Goal: Task Accomplishment & Management: Manage account settings

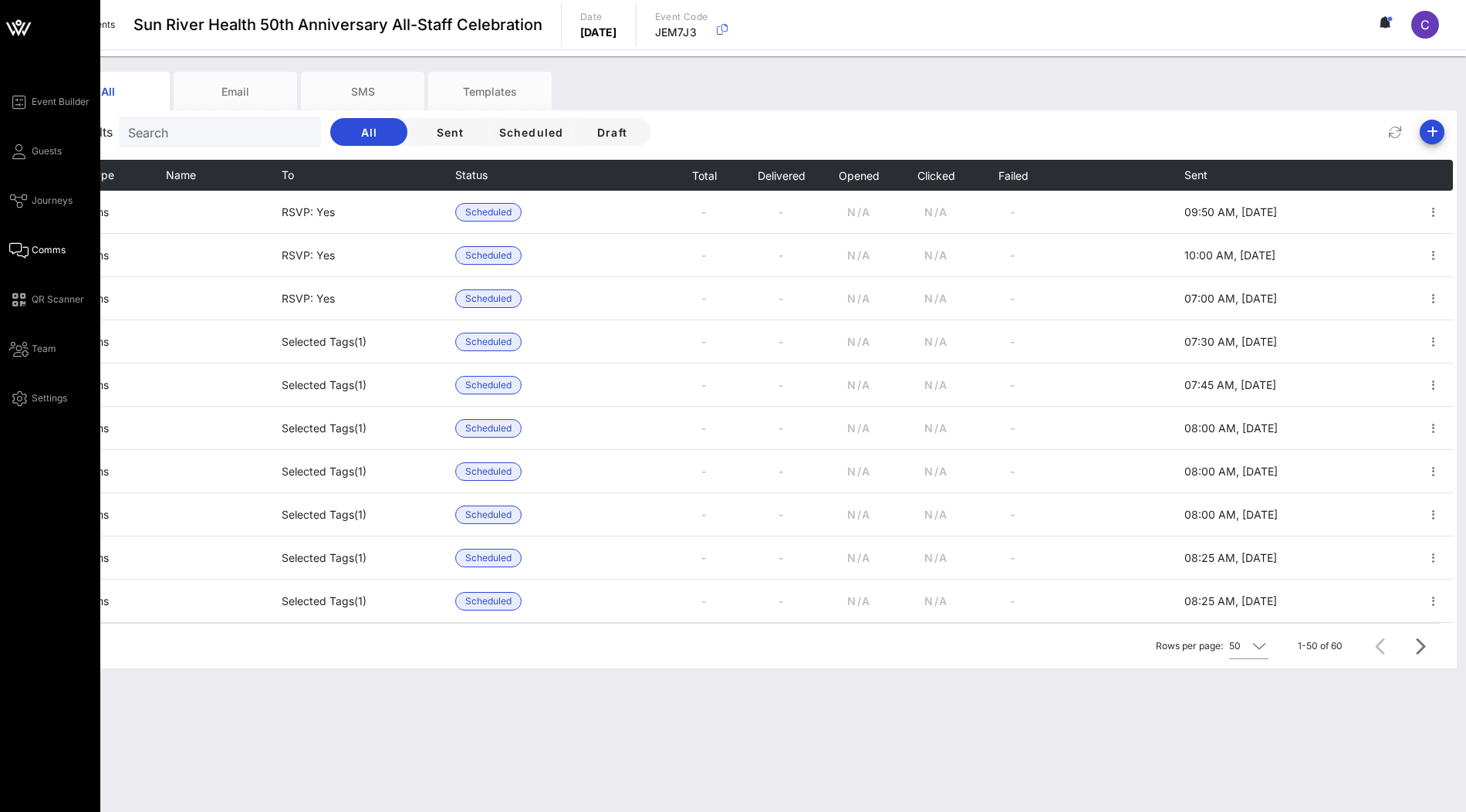
click at [25, 30] on icon at bounding box center [27, 29] width 9 height 13
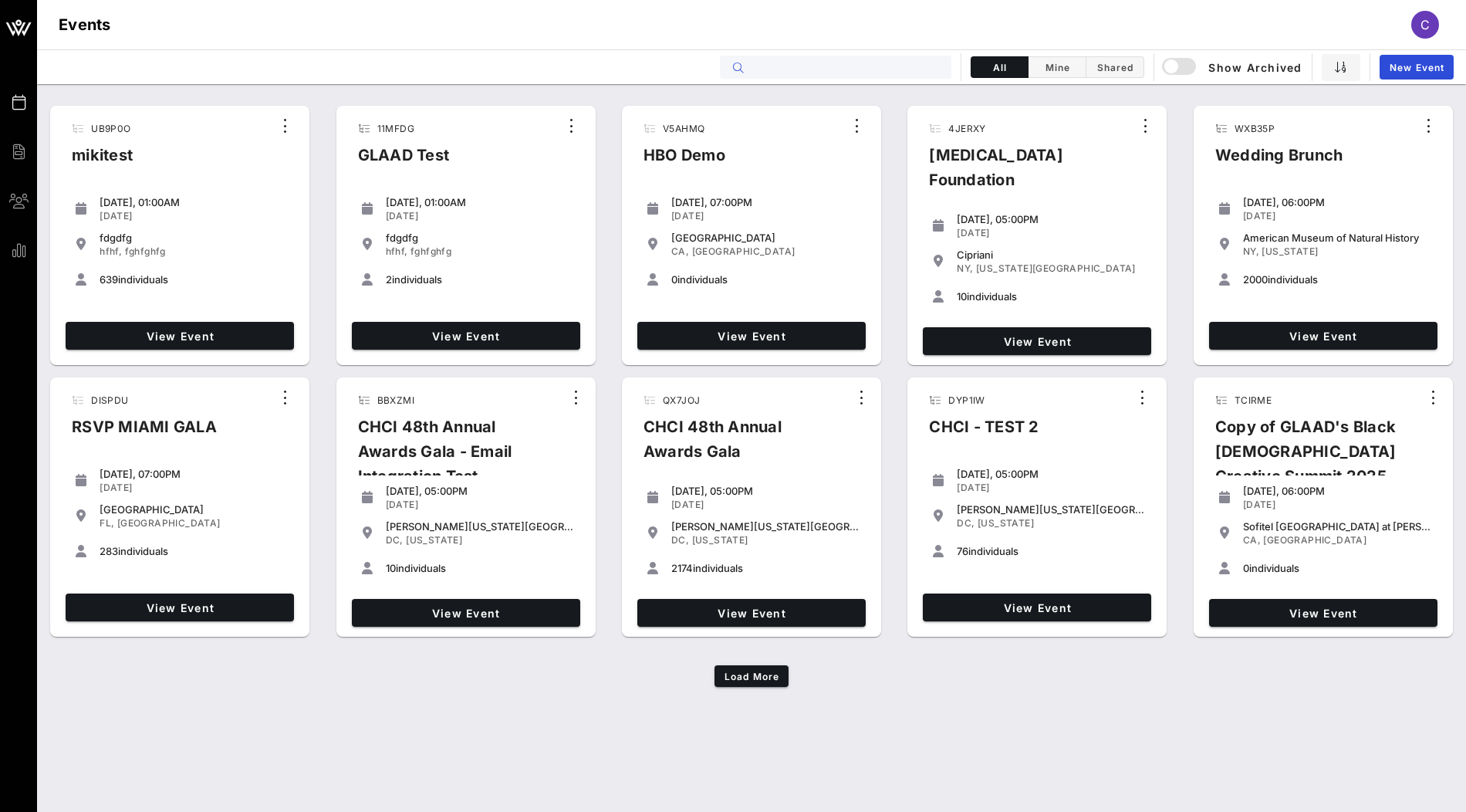
click at [898, 73] on input "text" at bounding box center [846, 67] width 191 height 20
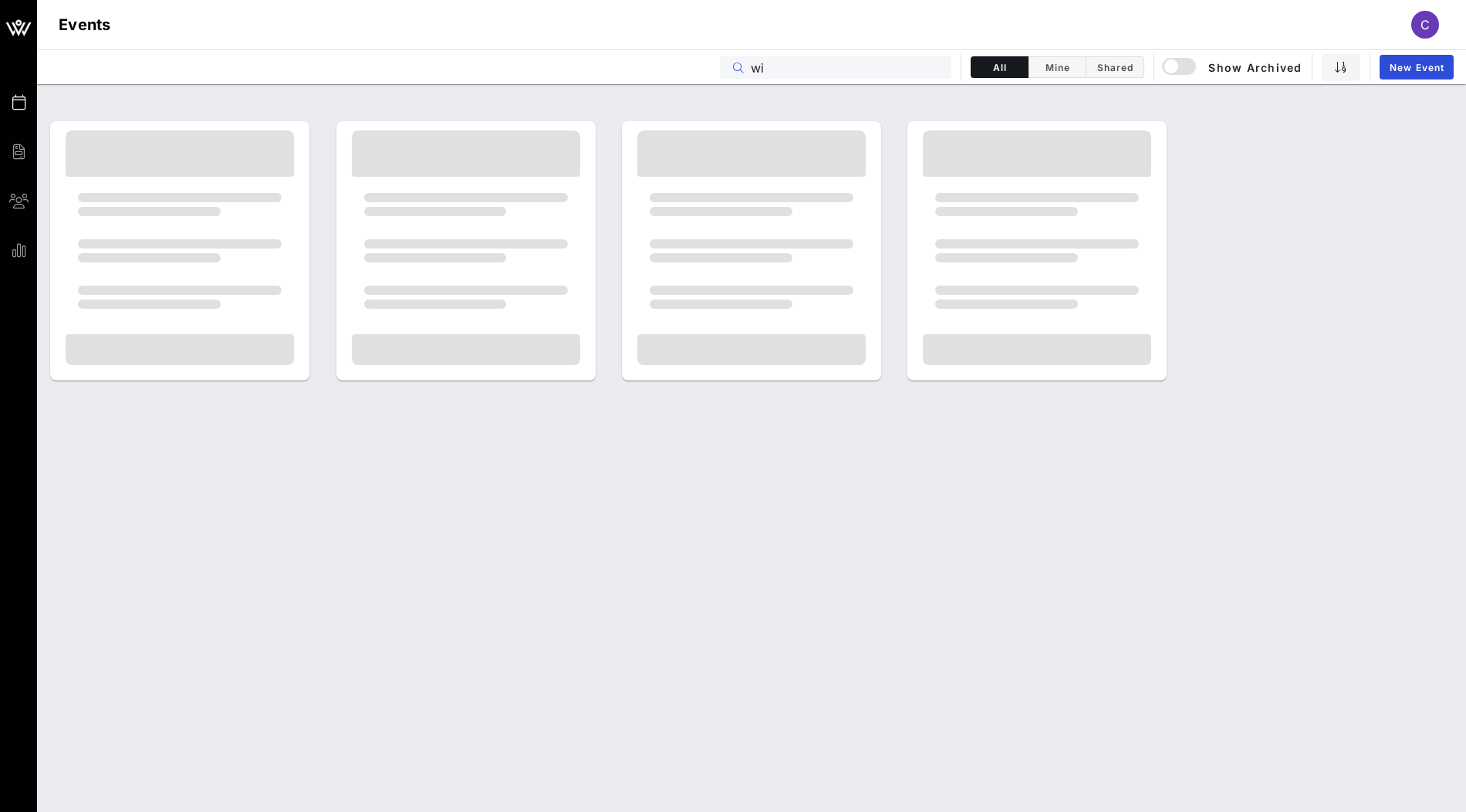
type input "w"
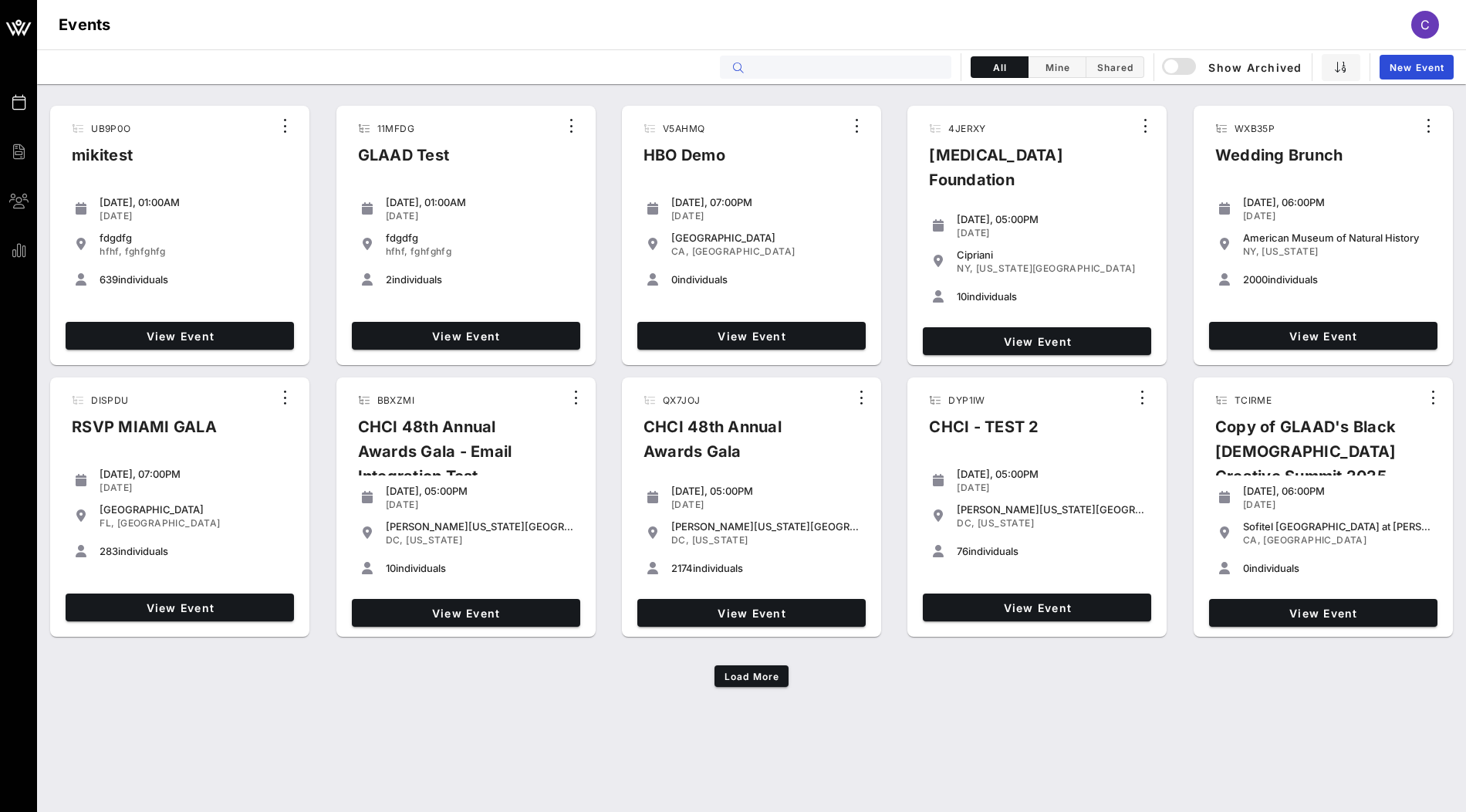
click at [779, 70] on input "text" at bounding box center [846, 67] width 191 height 20
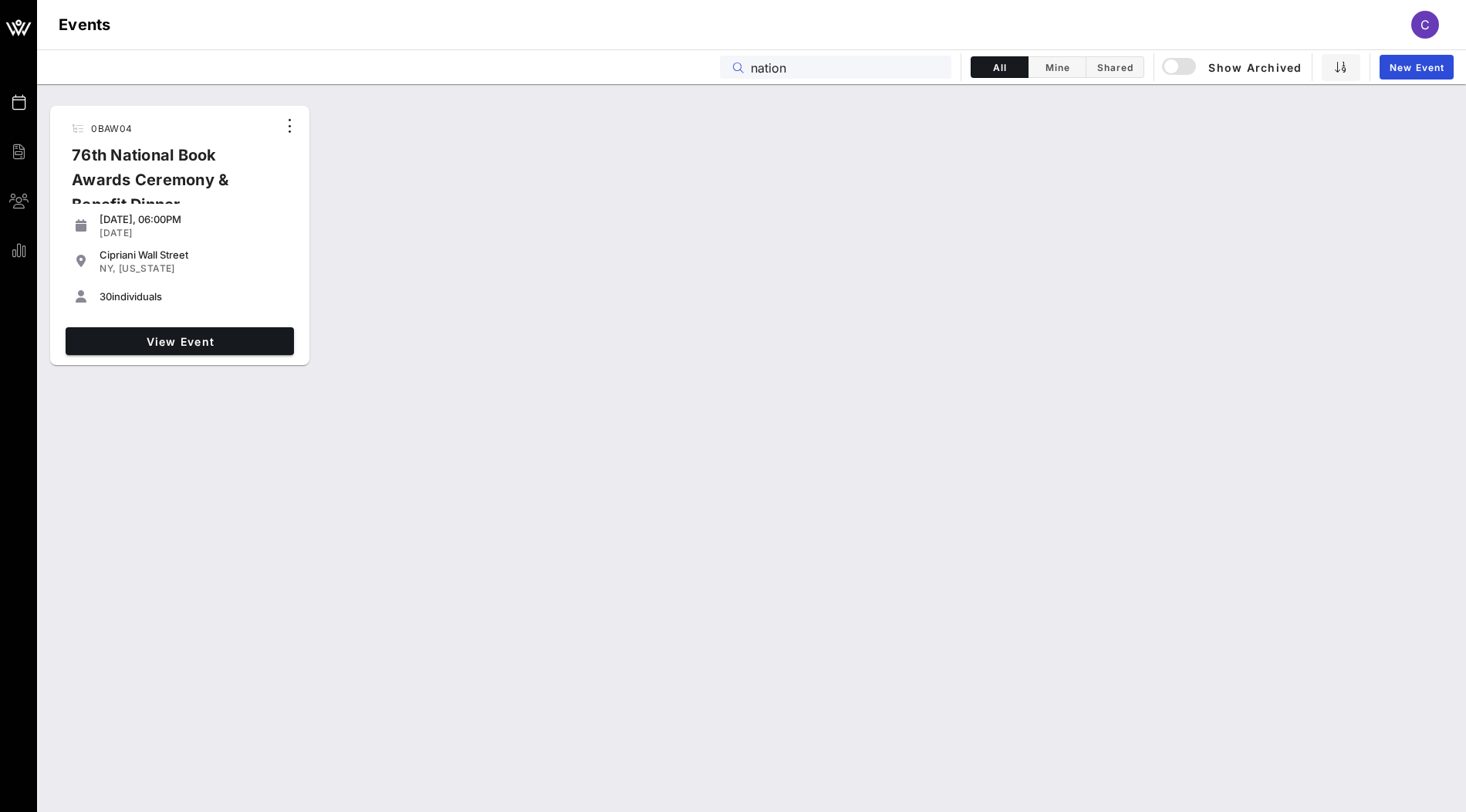
drag, startPoint x: 855, startPoint y: 63, endPoint x: 691, endPoint y: 59, distance: 164.0
click at [691, 59] on div "Events nation All Mine Shared Show Archived New Event" at bounding box center [752, 66] width 1429 height 35
type input "sun river"
click at [257, 347] on link "View Event" at bounding box center [180, 341] width 229 height 27
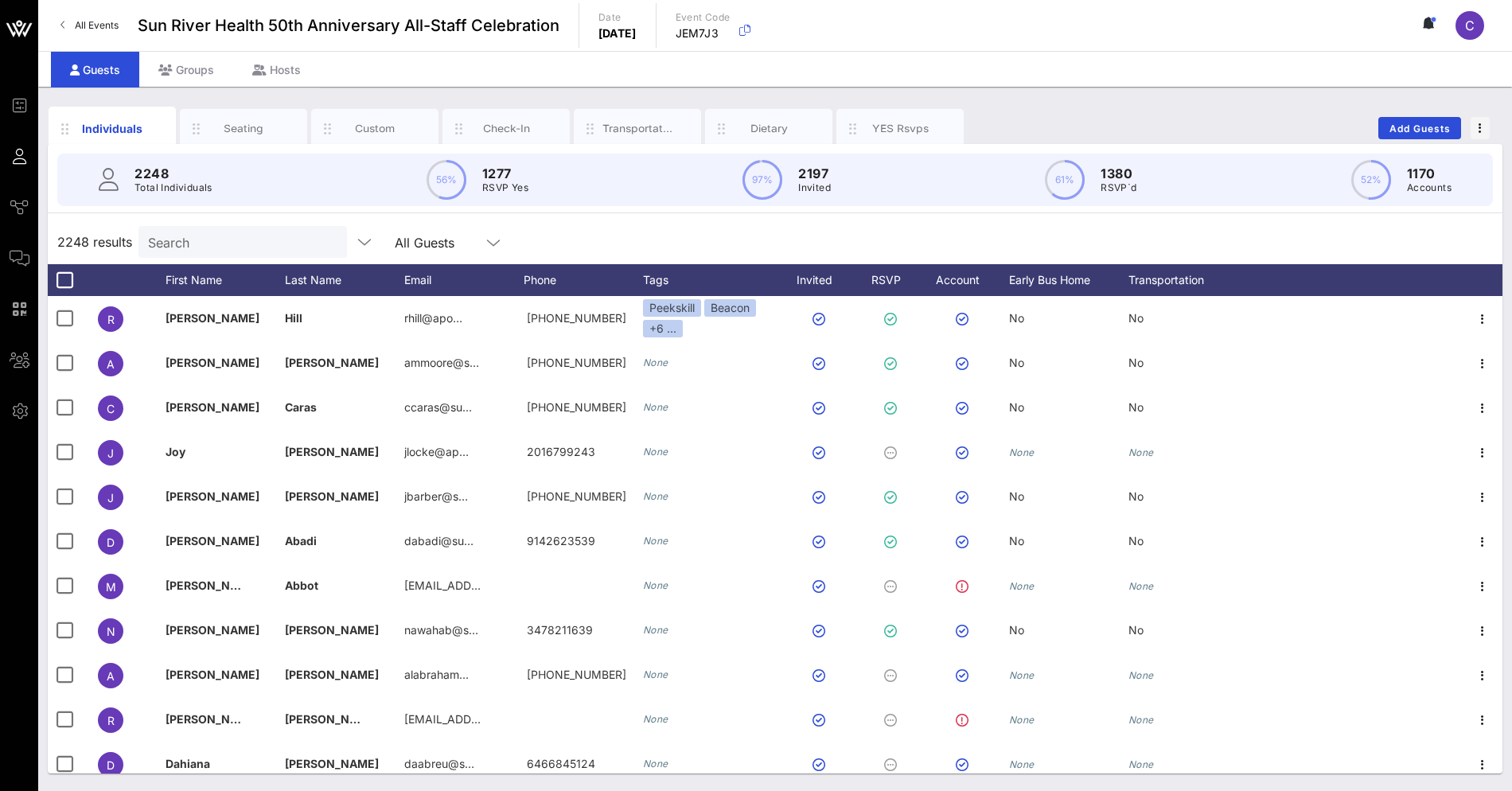
click at [659, 235] on div "2248 results Search All Guests" at bounding box center [775, 242] width 1455 height 45
click at [908, 284] on icon at bounding box center [912, 279] width 9 height 9
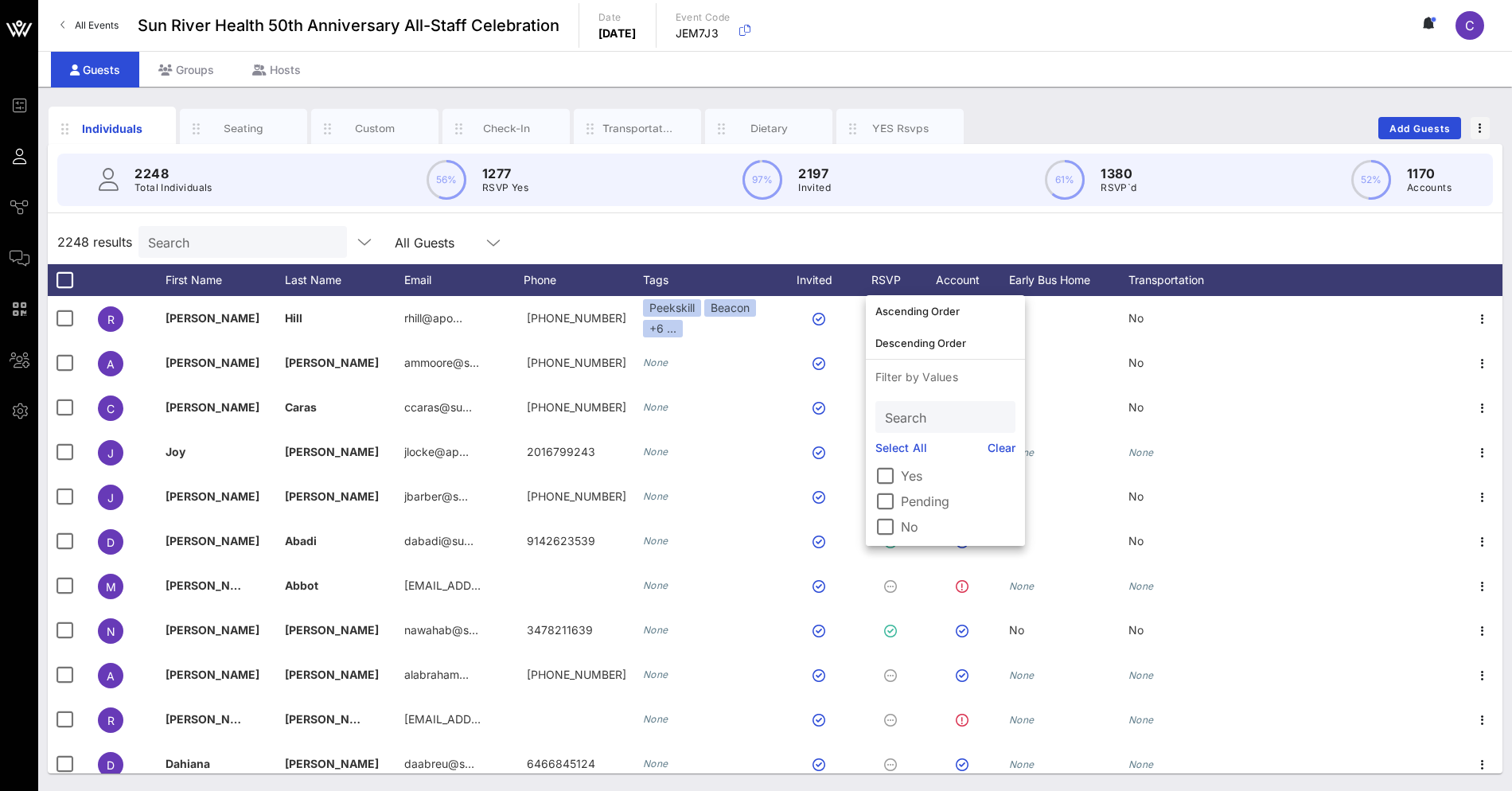
click at [906, 476] on label "Yes" at bounding box center [958, 476] width 115 height 16
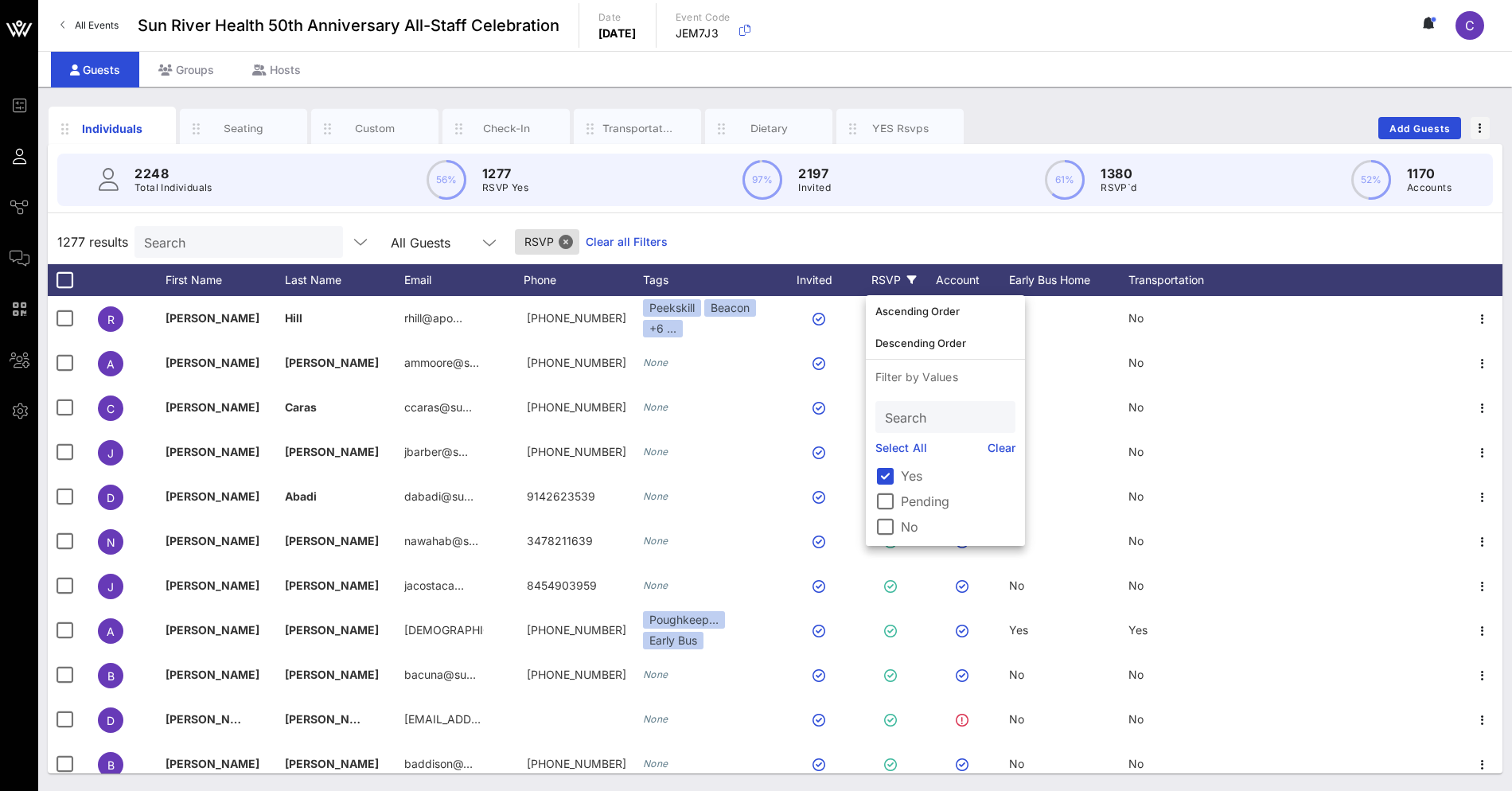
click at [917, 231] on div "1277 results Search All Guests RSVP Clear all Filters" at bounding box center [775, 242] width 1455 height 45
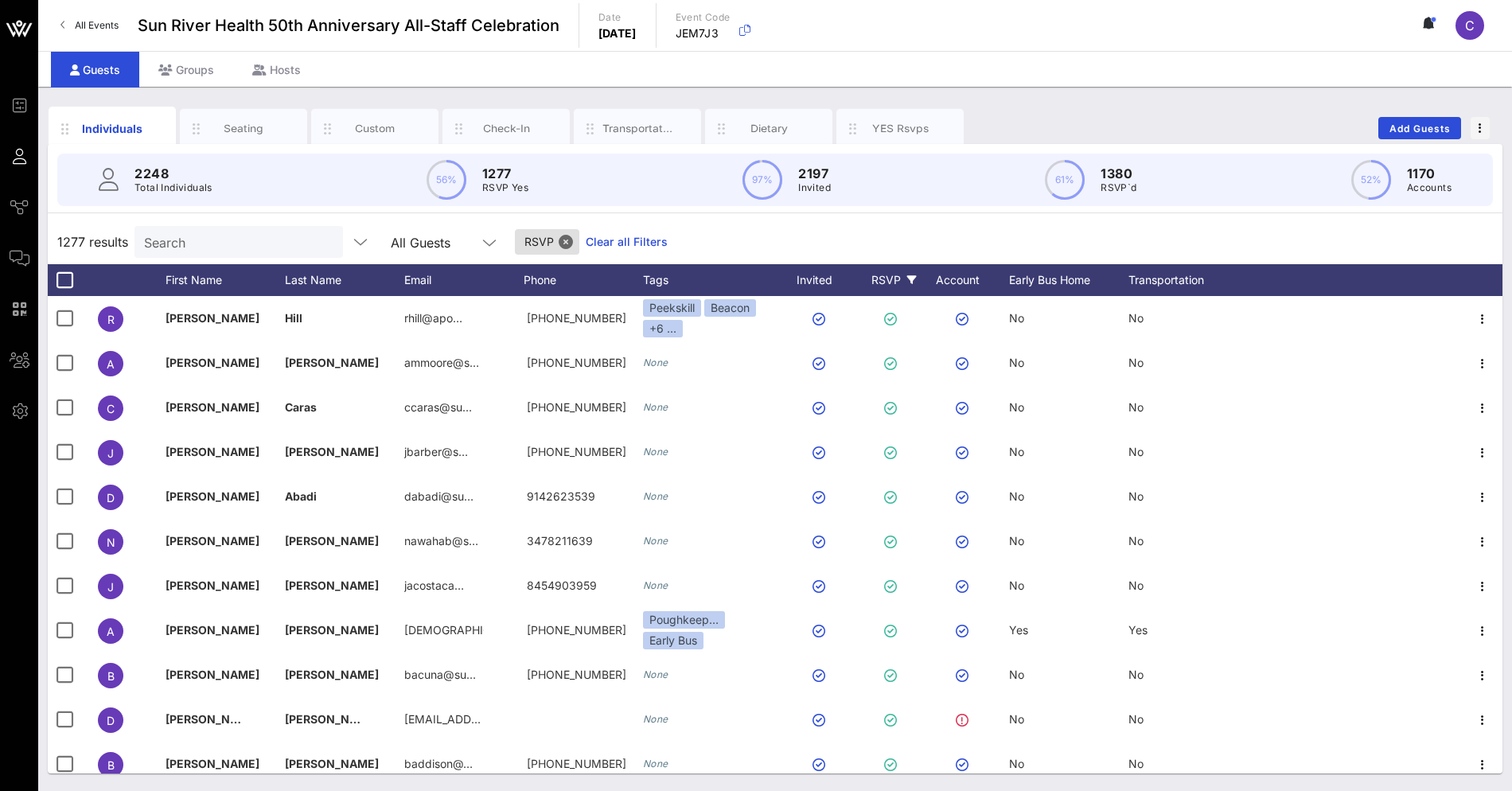
click at [909, 276] on icon at bounding box center [912, 279] width 9 height 9
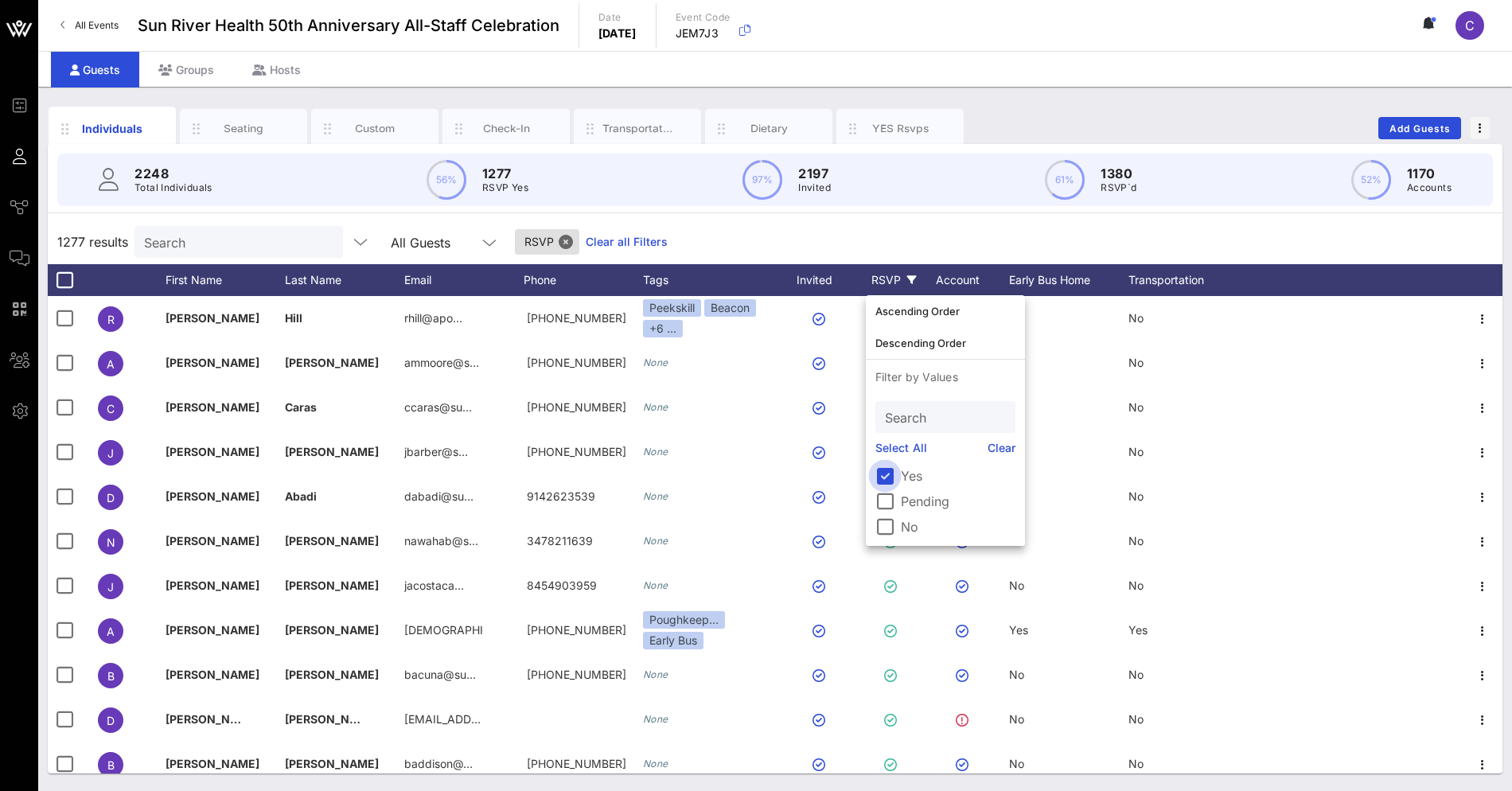
click at [897, 470] on div at bounding box center [885, 476] width 27 height 27
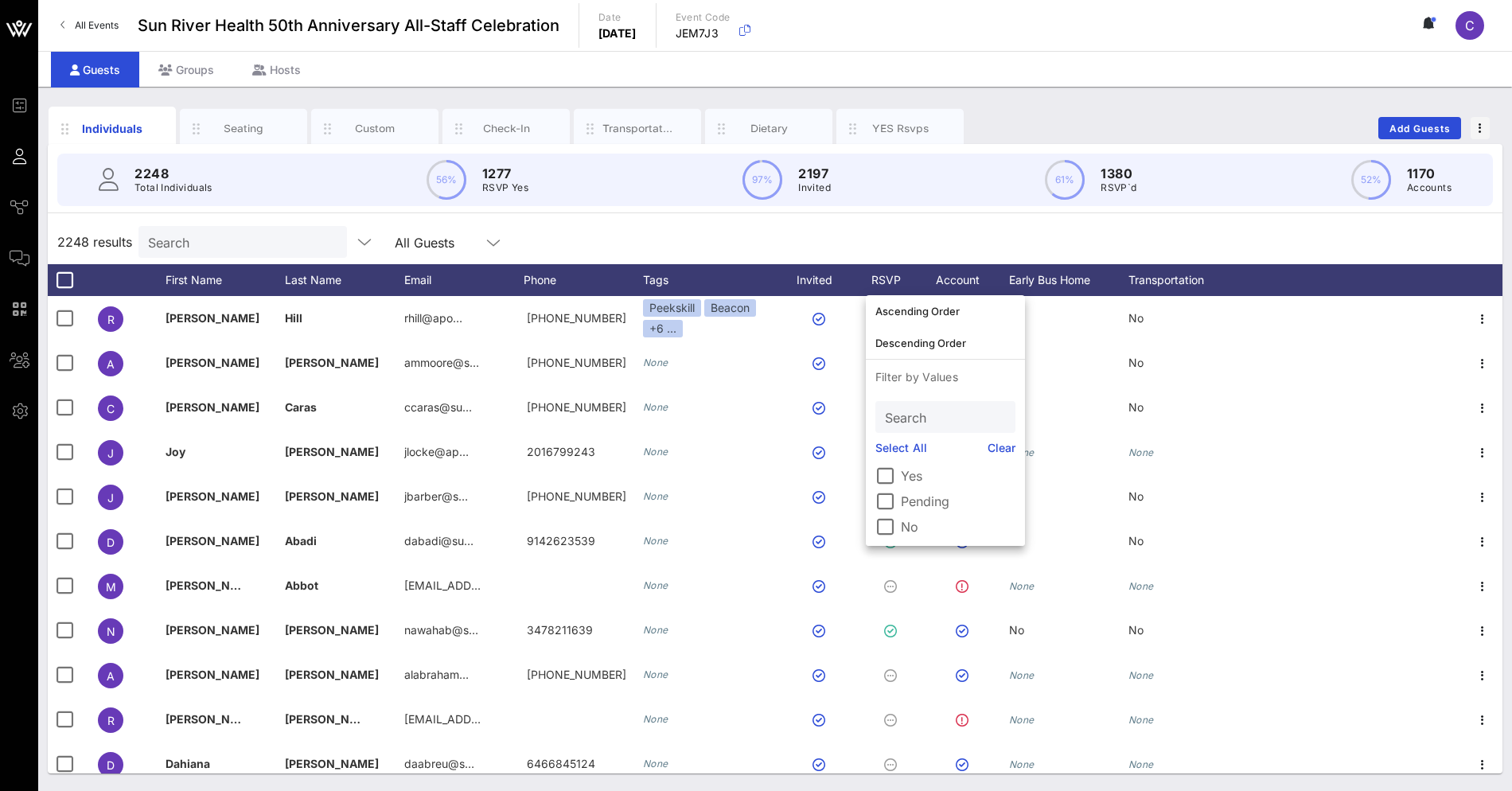
click at [928, 225] on div "2248 results Search All Guests" at bounding box center [775, 242] width 1455 height 45
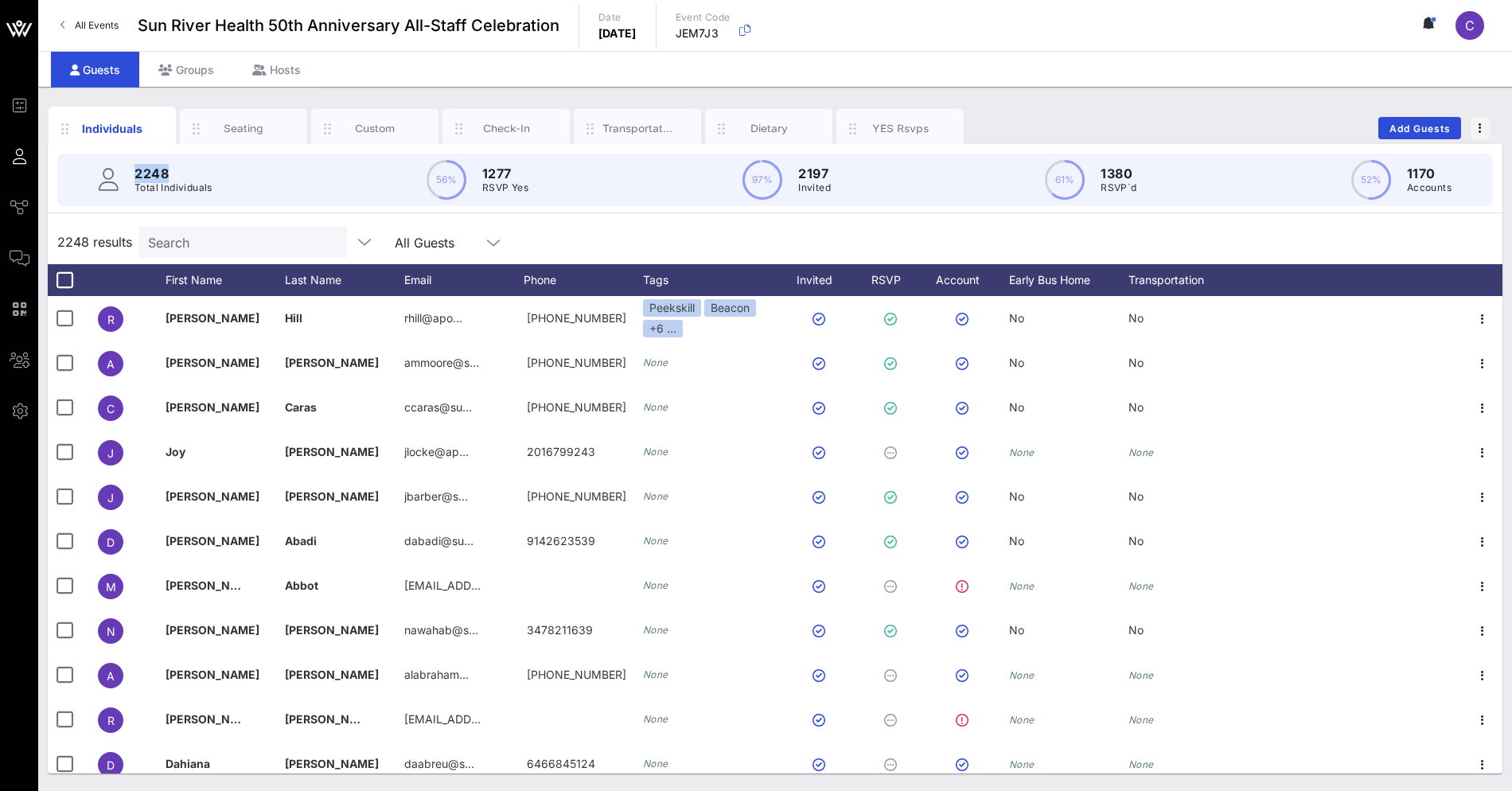
drag, startPoint x: 195, startPoint y: 177, endPoint x: 114, endPoint y: 177, distance: 81.0
click at [114, 177] on div "2248 Total Individuals" at bounding box center [155, 179] width 114 height 32
click at [908, 283] on icon at bounding box center [912, 279] width 9 height 9
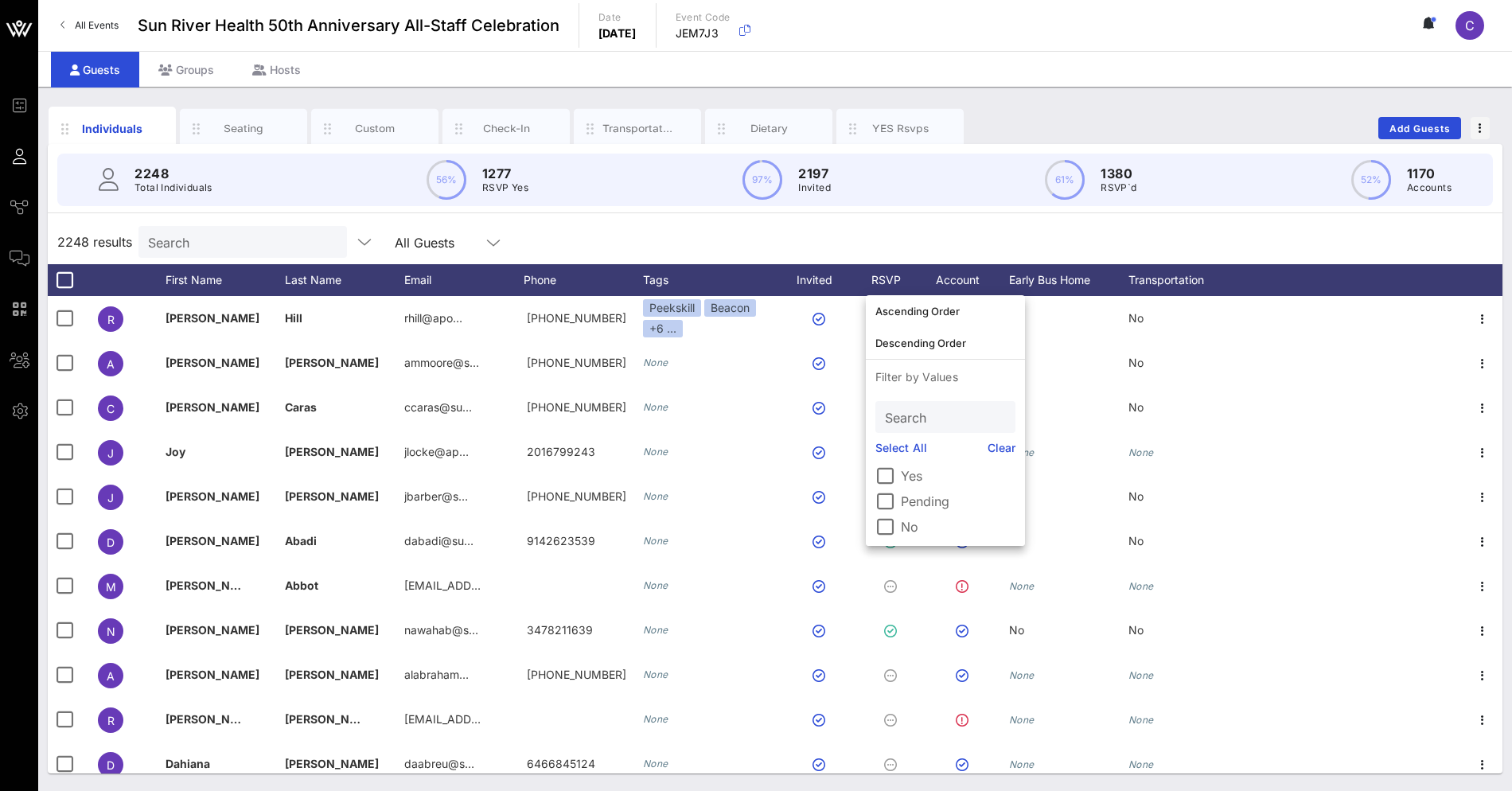
click at [921, 245] on div "2248 results Search All Guests" at bounding box center [775, 242] width 1455 height 45
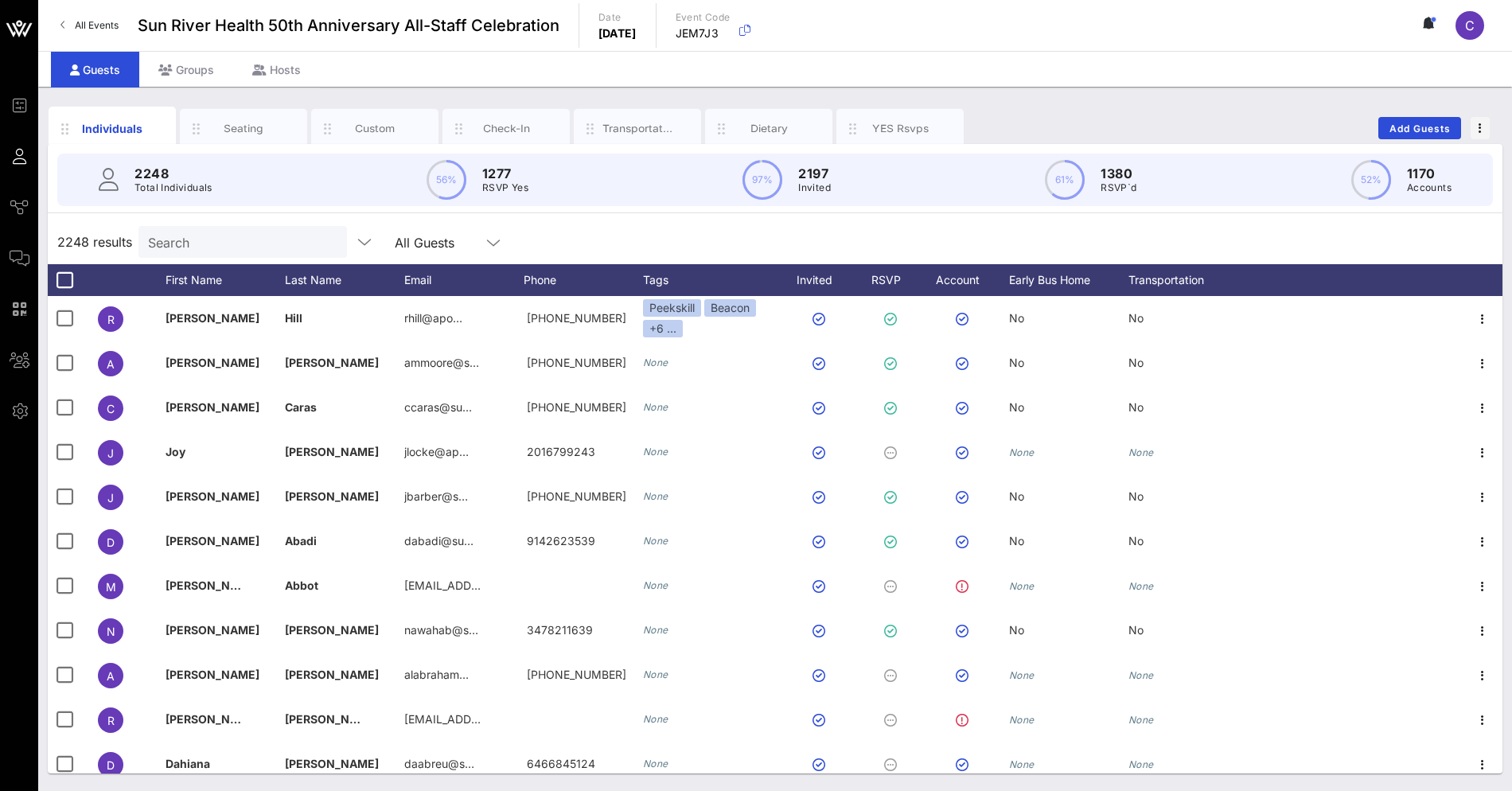
click at [905, 237] on div "2248 results Search All Guests" at bounding box center [775, 242] width 1455 height 45
click at [871, 239] on div "2248 results Search All Guests" at bounding box center [775, 242] width 1455 height 45
drag, startPoint x: 188, startPoint y: 171, endPoint x: 127, endPoint y: 171, distance: 61.0
click at [127, 171] on div "2248 Total Individuals" at bounding box center [155, 179] width 114 height 32
click at [673, 237] on div "2248 results Search All Guests" at bounding box center [775, 242] width 1455 height 45
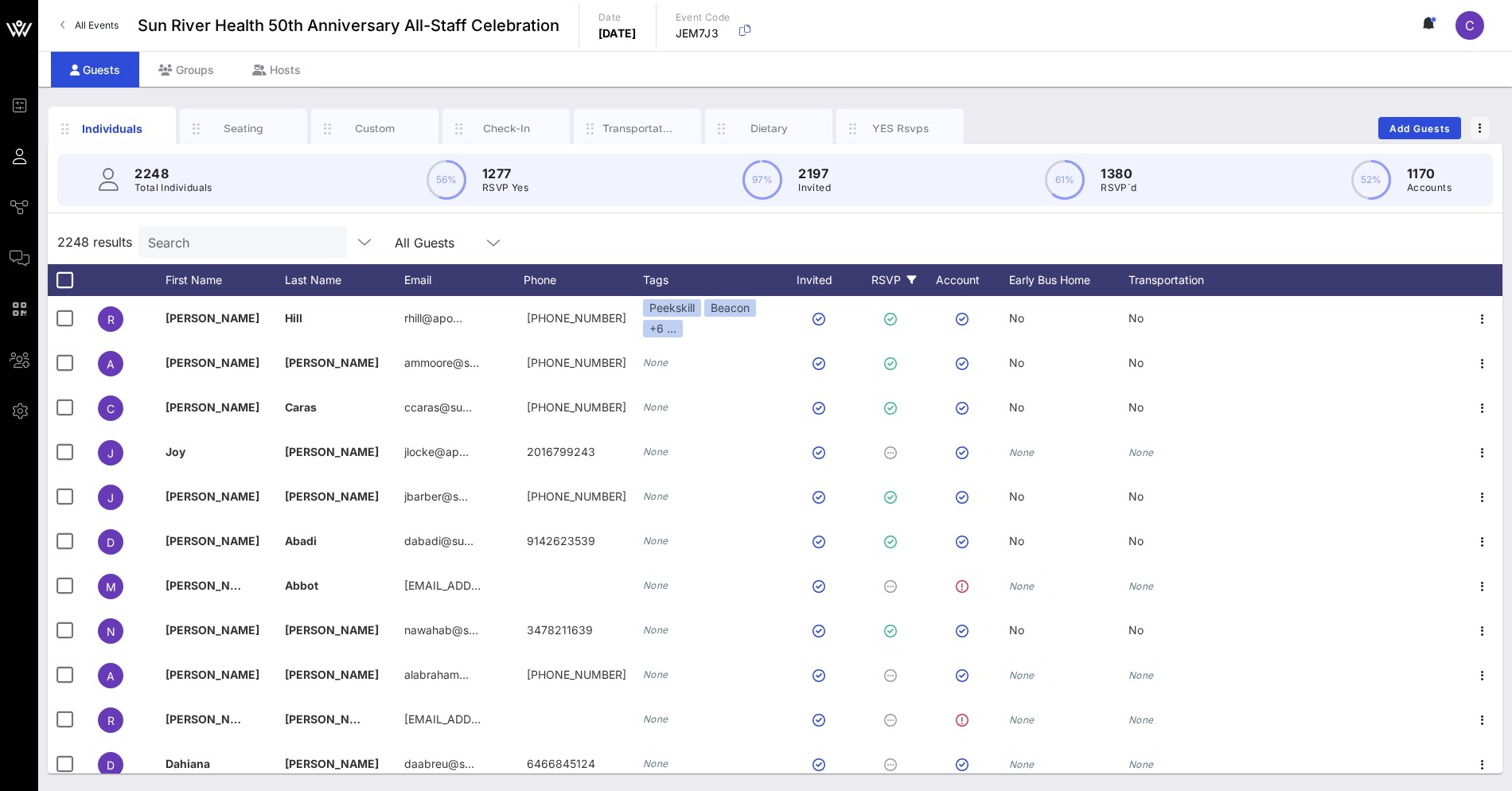
click at [893, 275] on div "RSVP" at bounding box center [893, 279] width 56 height 32
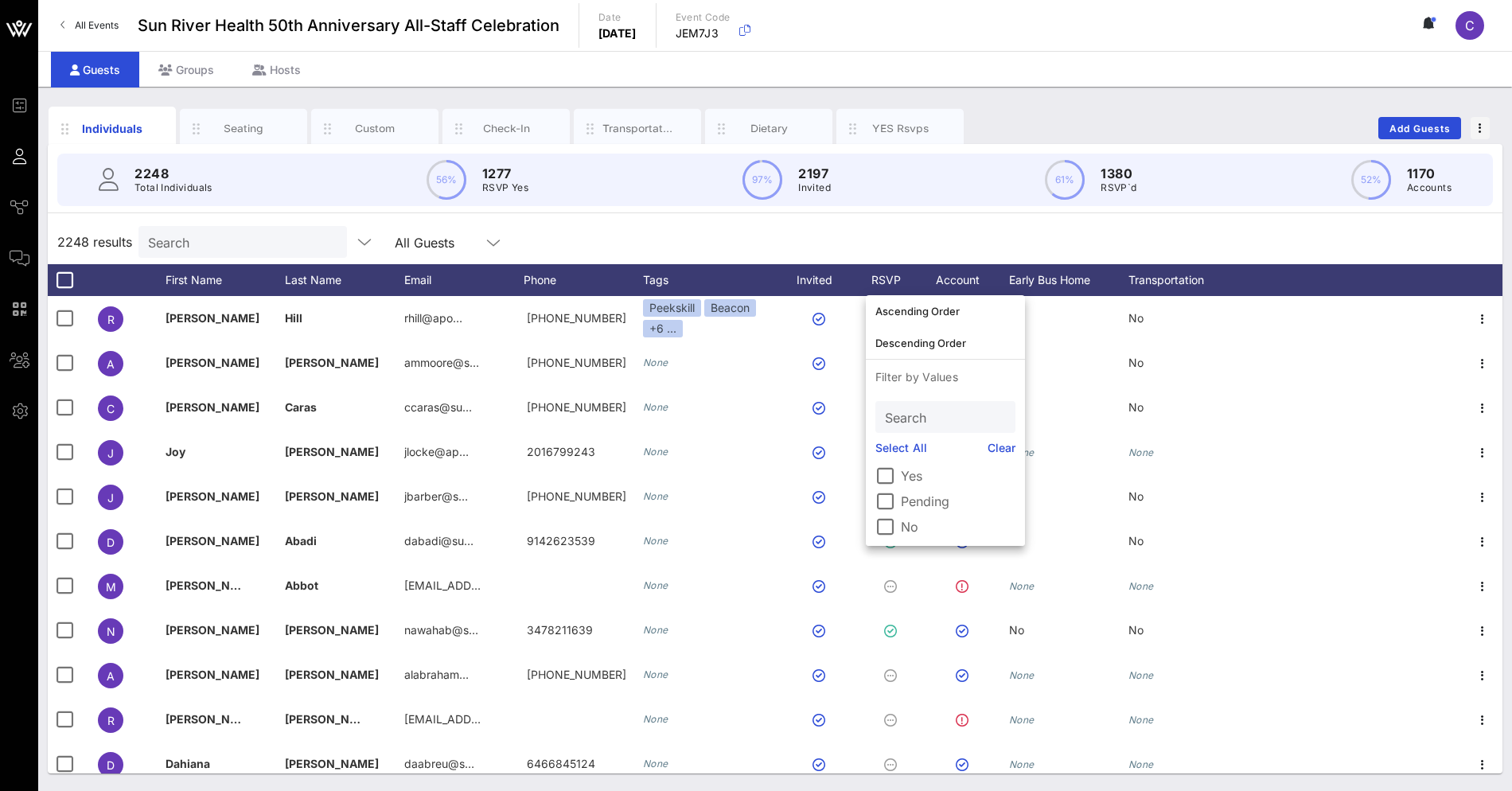
click at [903, 239] on div "2248 results Search All Guests" at bounding box center [775, 242] width 1455 height 45
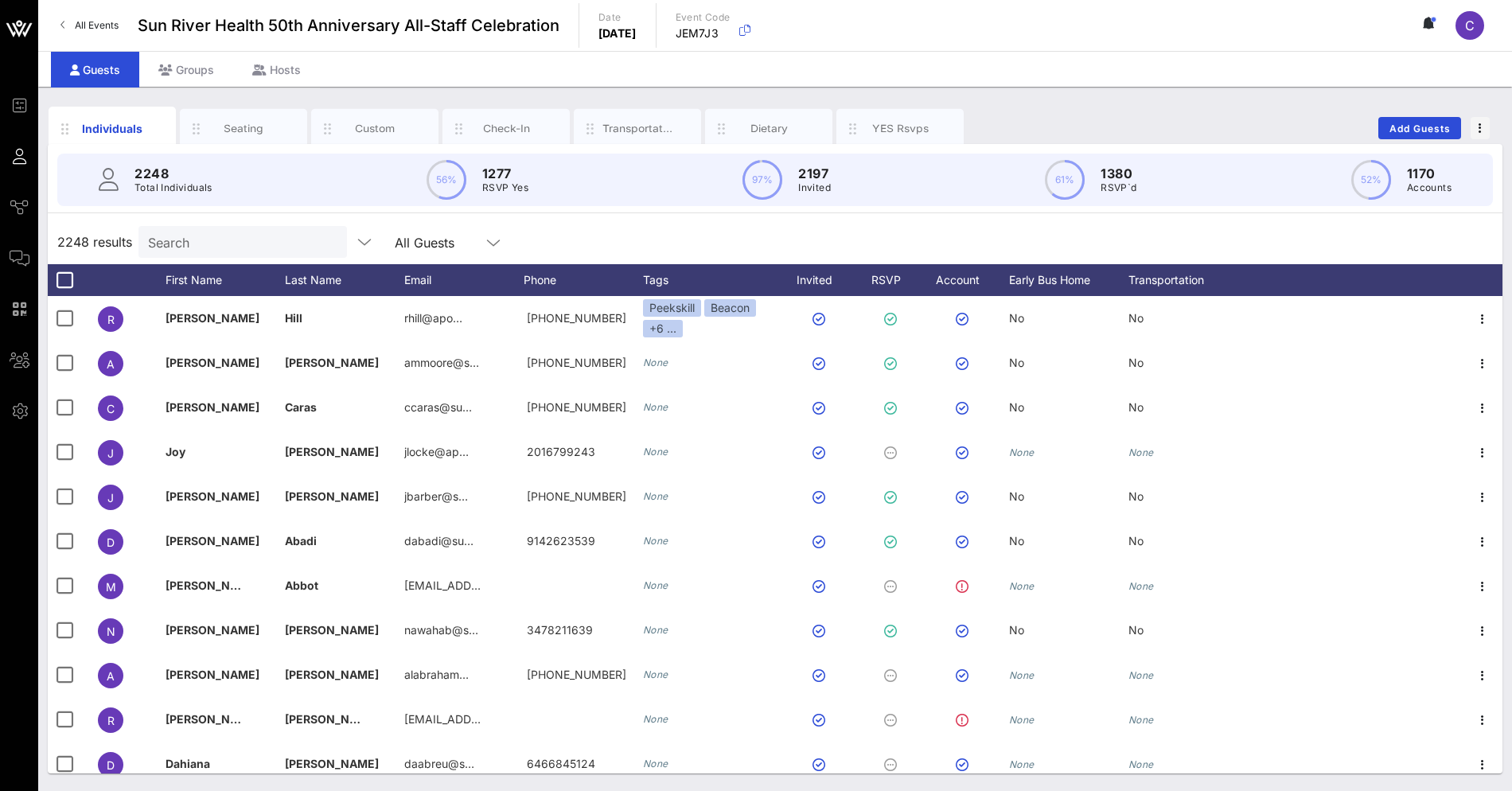
click at [869, 237] on div "2248 results Search All Guests" at bounding box center [775, 242] width 1455 height 45
drag, startPoint x: 205, startPoint y: 175, endPoint x: 118, endPoint y: 173, distance: 87.0
click at [118, 173] on div "2248 Total Individuals" at bounding box center [155, 179] width 114 height 32
click at [699, 231] on div "2248 results Search All Guests" at bounding box center [775, 242] width 1455 height 45
drag, startPoint x: 172, startPoint y: 171, endPoint x: 117, endPoint y: 171, distance: 55.0
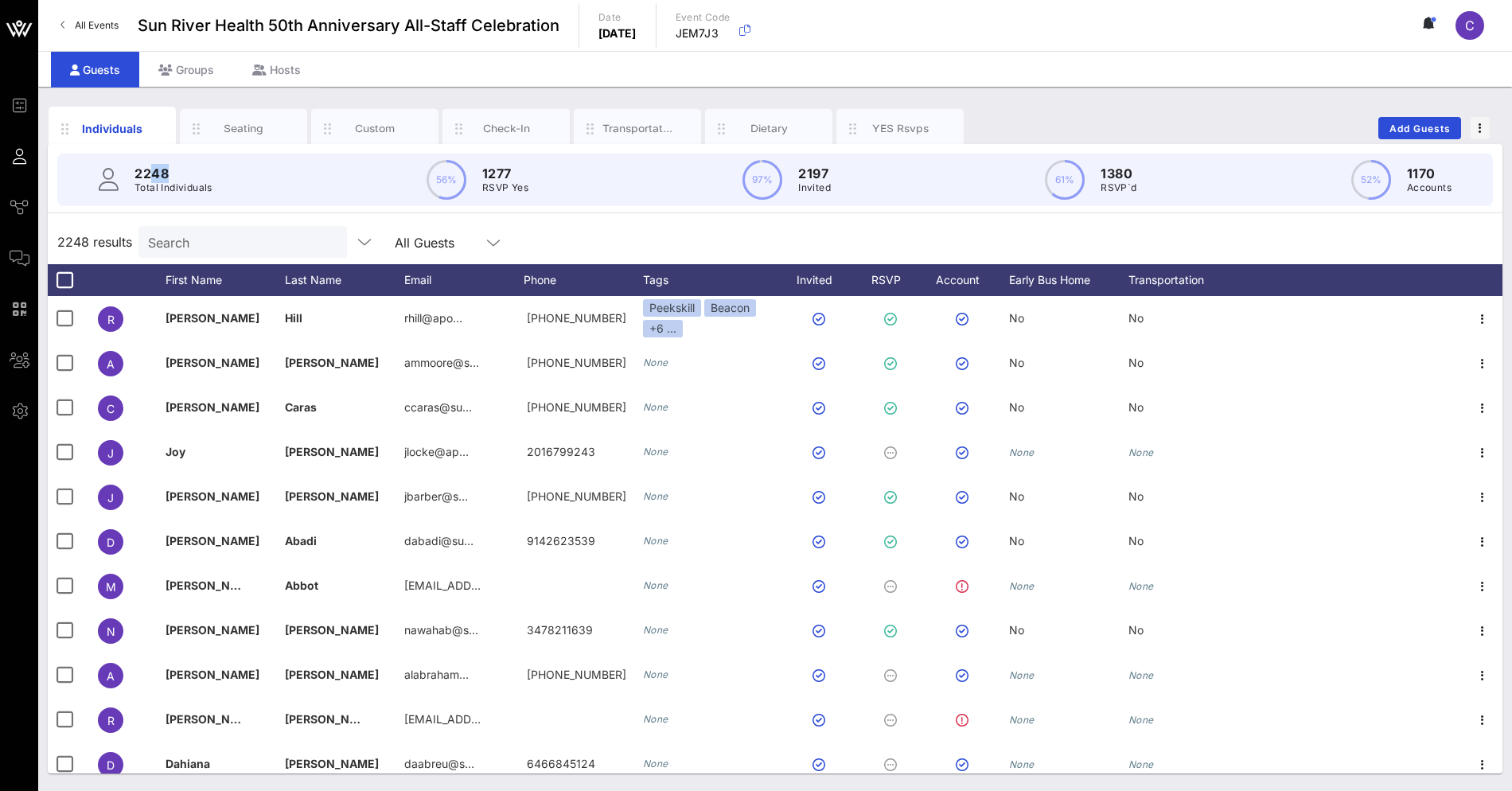
click at [120, 171] on div "2248 Total Individuals" at bounding box center [155, 179] width 114 height 32
click at [889, 225] on div "2248 results Search All Guests" at bounding box center [775, 242] width 1455 height 45
